Goal: Communication & Community: Answer question/provide support

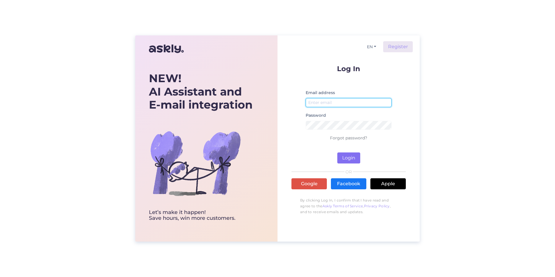
type input "[EMAIL_ADDRESS][DOMAIN_NAME]"
click at [352, 157] on button "Login" at bounding box center [348, 157] width 23 height 11
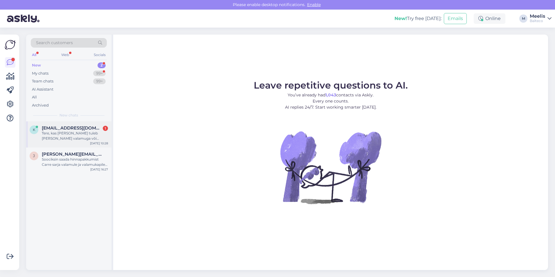
click at [72, 134] on div "Tere, kas [PERSON_NAME] tuleb [PERSON_NAME] valamuga või töötasapinnaga, millel…" at bounding box center [75, 136] width 66 height 10
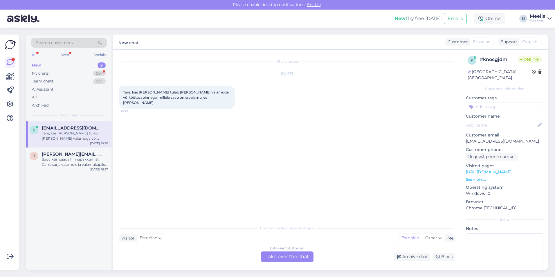
click at [281, 255] on div "Estonian to Estonian Take over the chat" at bounding box center [287, 256] width 53 height 10
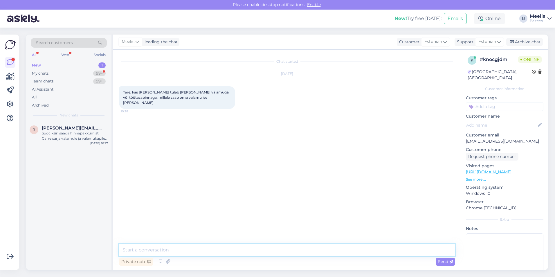
click at [183, 248] on textarea at bounding box center [287, 250] width 336 height 12
type textarea "Tere"
type textarea "Grada kappi saab tellida nii töötasapinnaga, kui ka integreeritava valamuga."
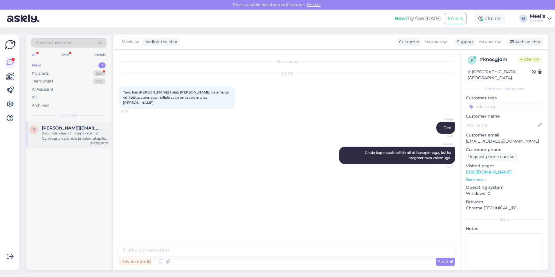
click at [69, 139] on div "Soociksin saada hinnapakkumist Carre sarja valamule ja valamukapile. Tume tamme…" at bounding box center [75, 136] width 66 height 10
